Goal: Task Accomplishment & Management: Complete application form

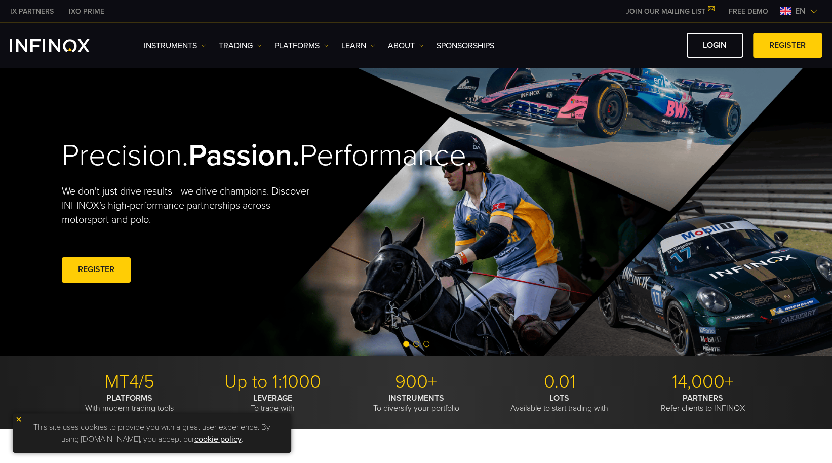
click at [96, 270] on span at bounding box center [96, 270] width 0 height 0
